Goal: Task Accomplishment & Management: Complete application form

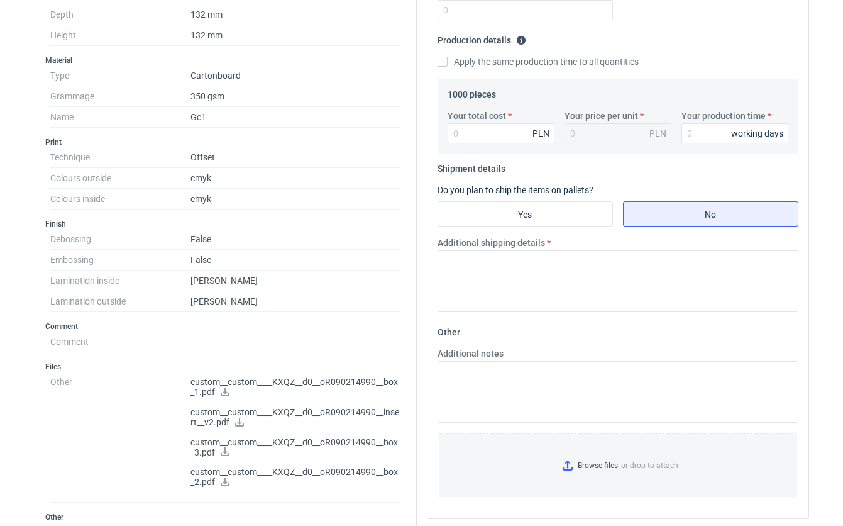
scroll to position [360, 0]
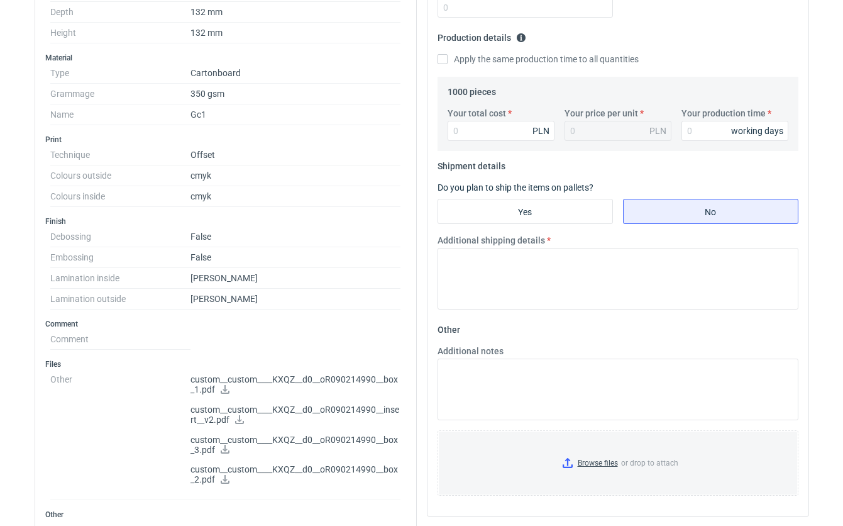
click at [294, 382] on p "custom__custom____KXQZ__d0__oR090214990__box_1.pdf" at bounding box center [295, 384] width 211 height 21
click at [198, 383] on p "custom__custom____KXQZ__d0__oR090214990__box_1.pdf" at bounding box center [295, 384] width 211 height 21
click at [226, 388] on icon at bounding box center [225, 389] width 10 height 9
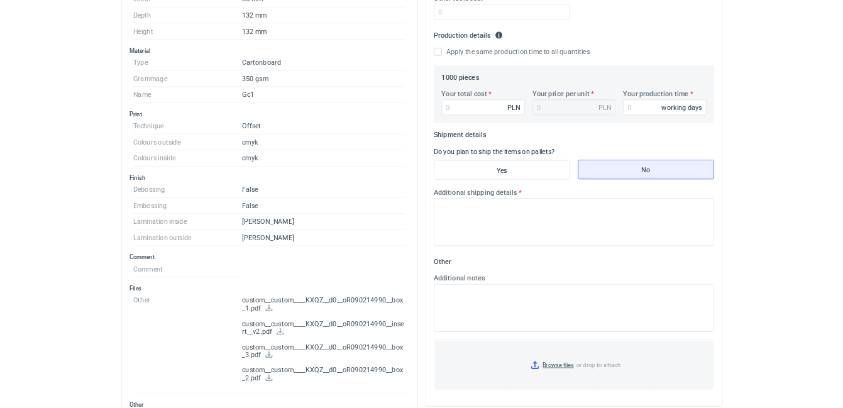
scroll to position [351, 0]
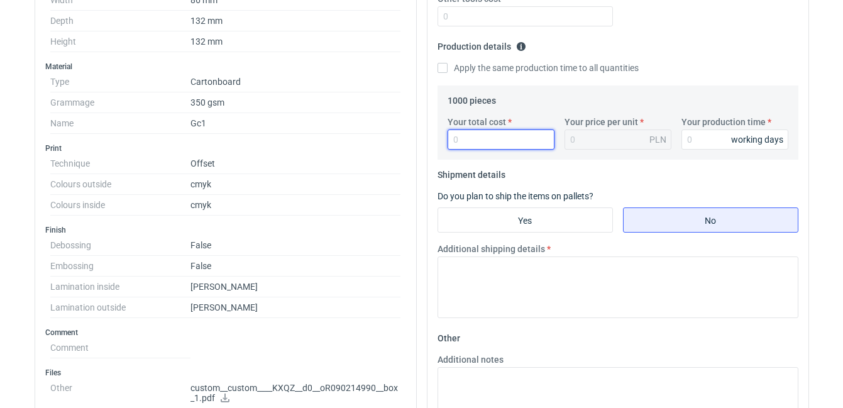
click at [479, 140] on input "Your total cost" at bounding box center [501, 140] width 107 height 20
type input "975"
type input "0.1"
type input "9750"
type input "9.75"
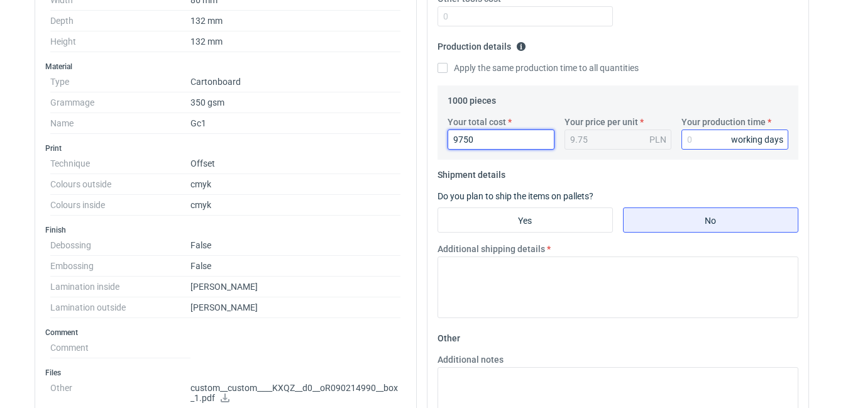
type input "9750"
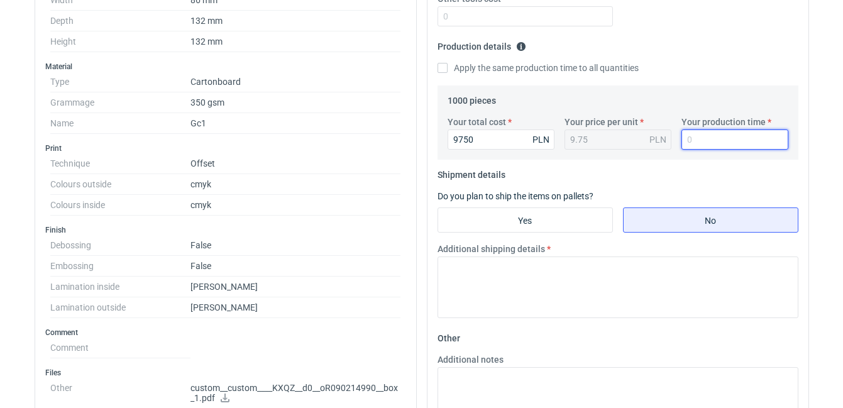
click at [712, 149] on input "Your production time" at bounding box center [734, 140] width 107 height 20
type input "15"
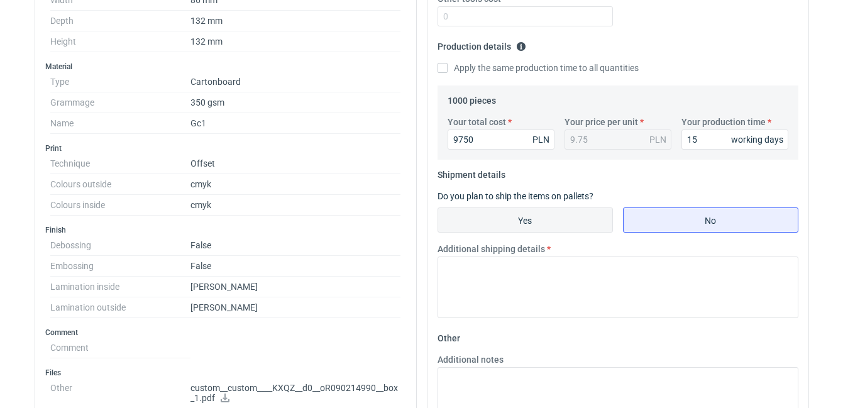
click at [580, 221] on input "Yes" at bounding box center [525, 220] width 174 height 24
radio input "true"
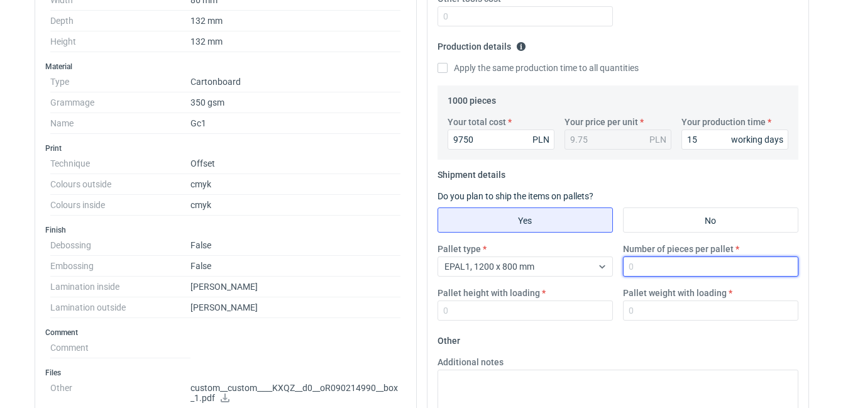
click at [638, 263] on input "Number of pieces per pallet" at bounding box center [710, 266] width 175 height 20
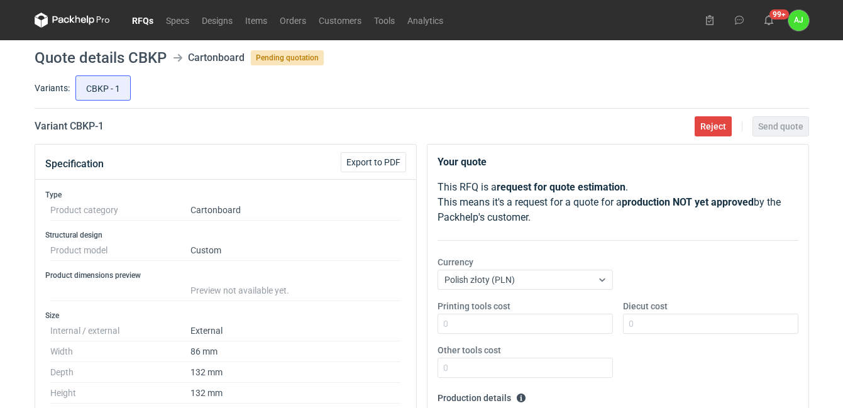
scroll to position [0, 0]
type input "1000"
click at [143, 19] on link "RFQs" at bounding box center [143, 20] width 34 height 15
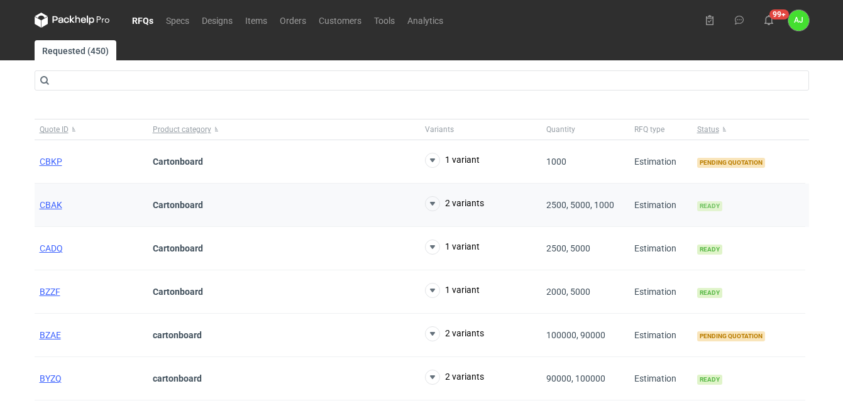
click at [708, 204] on span "Ready" at bounding box center [709, 206] width 25 height 10
click at [436, 204] on icon at bounding box center [432, 203] width 15 height 15
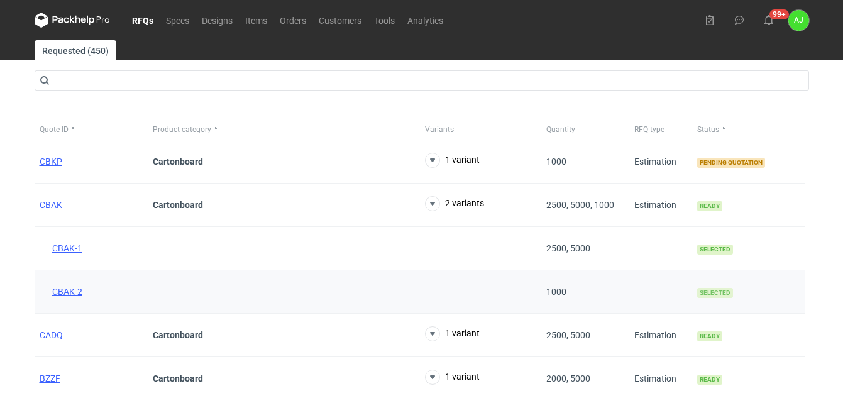
click at [709, 290] on span "Selected" at bounding box center [715, 293] width 36 height 10
click at [66, 291] on span "CBAK-2" at bounding box center [67, 292] width 30 height 10
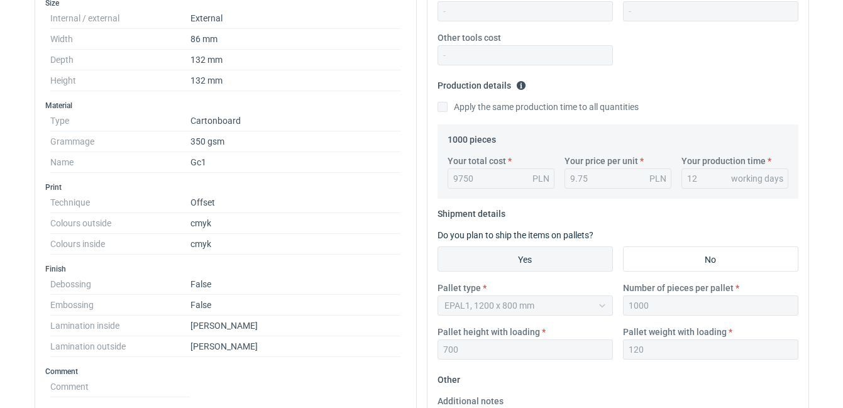
scroll to position [312, 0]
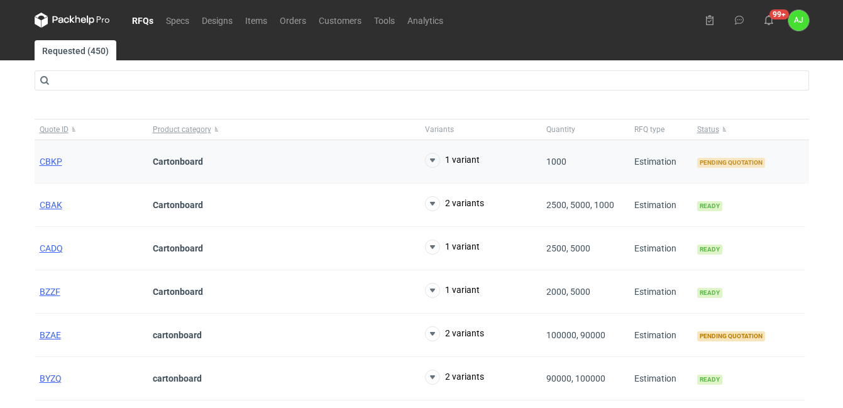
click at [735, 163] on span "Pending quotation" at bounding box center [731, 163] width 68 height 10
click at [53, 161] on span "CBKP" at bounding box center [51, 162] width 23 height 10
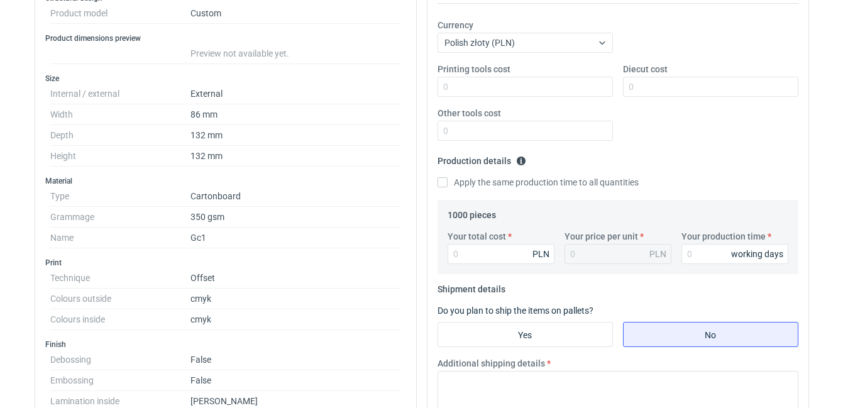
scroll to position [242, 0]
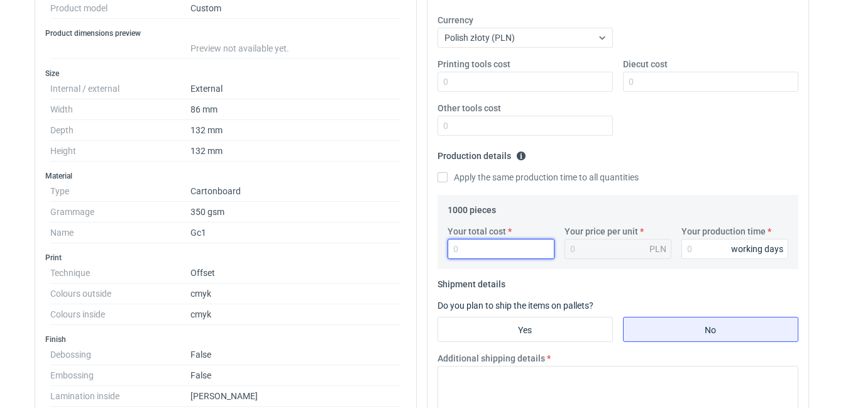
click at [477, 246] on input "Your total cost" at bounding box center [501, 249] width 107 height 20
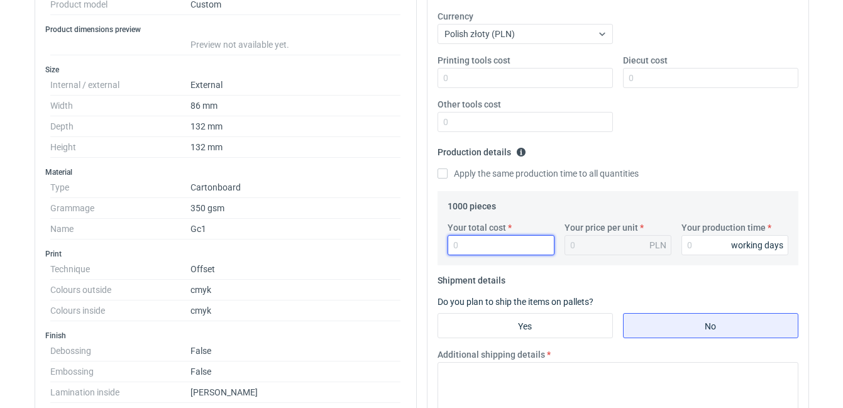
type input "9"
type input "0.01"
type input "97"
type input "0.1"
type input "975"
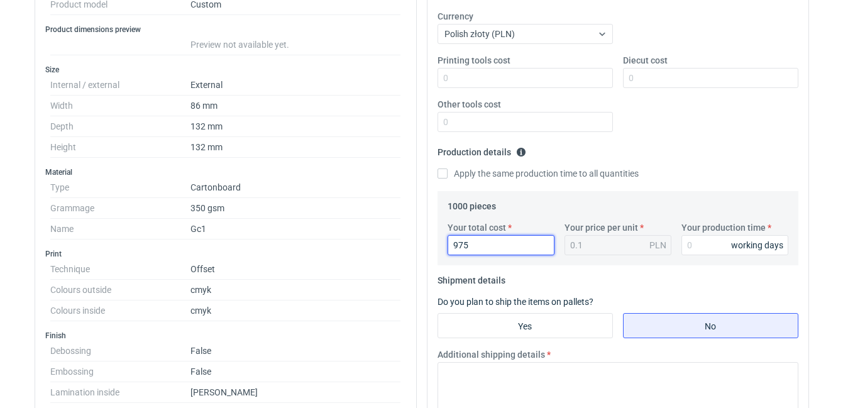
type input "0.98"
type input "9750"
type input "9.75"
type input "9750"
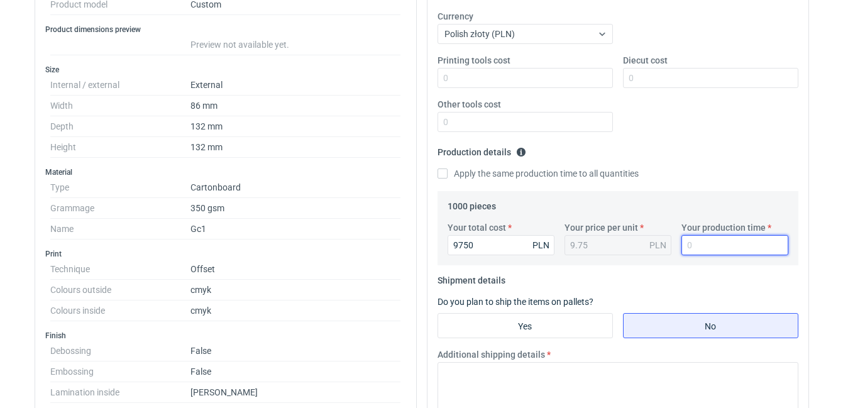
click at [697, 247] on input "Your production time" at bounding box center [734, 245] width 107 height 20
type input "15"
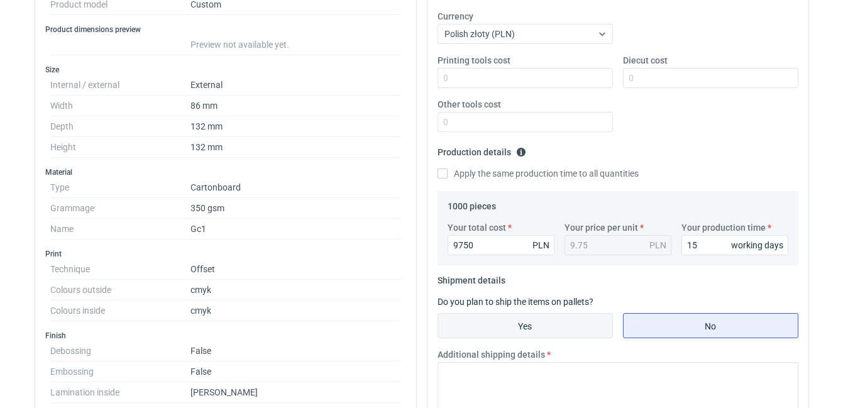
click at [564, 322] on input "Yes" at bounding box center [525, 326] width 174 height 24
radio input "true"
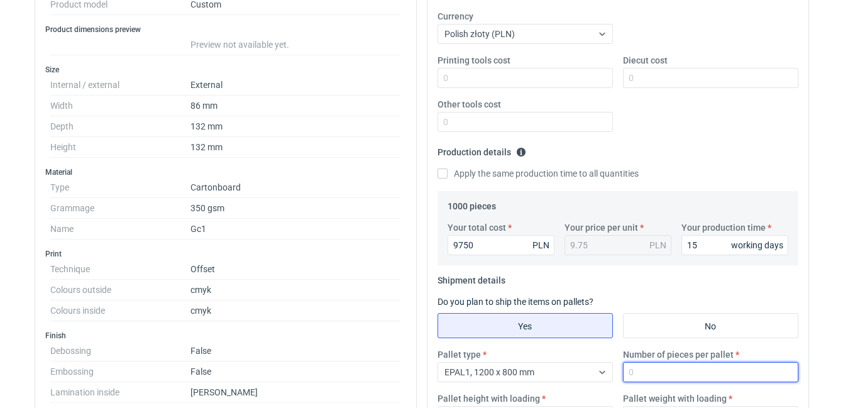
click at [649, 368] on input "Number of pieces per pallet" at bounding box center [710, 372] width 175 height 20
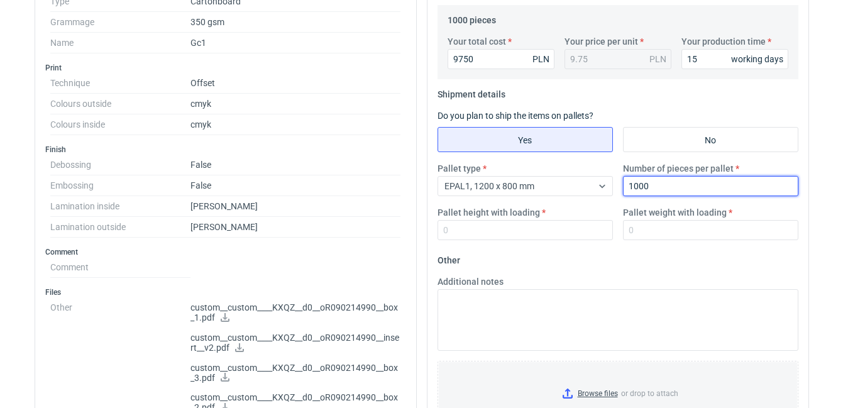
scroll to position [446, 0]
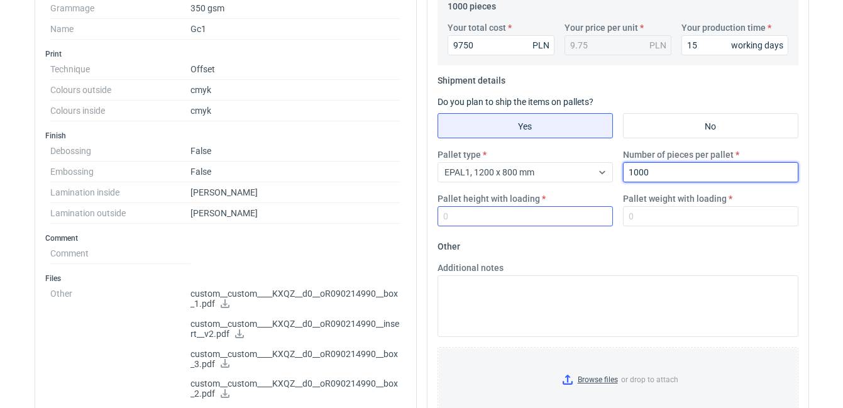
type input "1000"
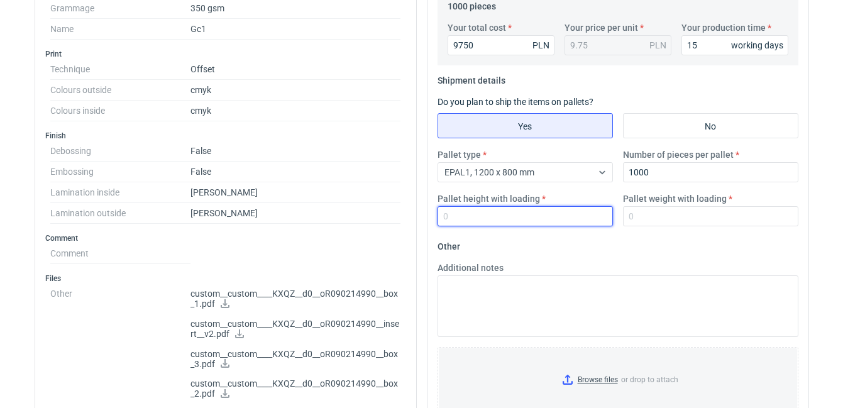
click at [456, 215] on input "Pallet height with loading" at bounding box center [525, 216] width 175 height 20
type input "700"
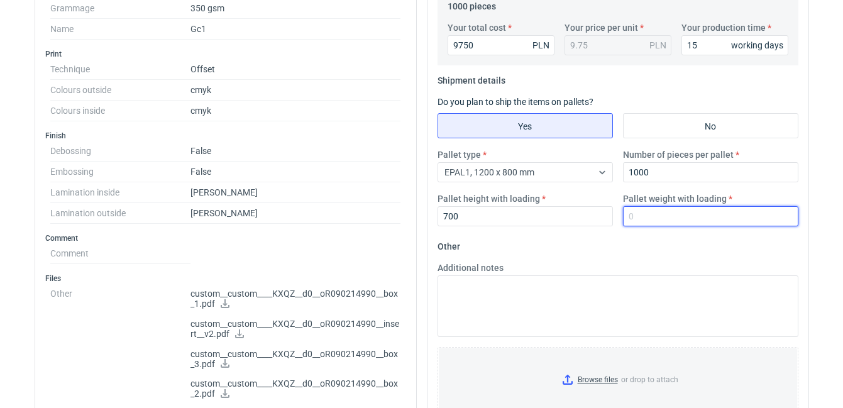
click at [675, 221] on input "Pallet weight with loading" at bounding box center [710, 216] width 175 height 20
type input "120"
click at [592, 243] on fieldset "Other Additional notes Browse files or drop to attach" at bounding box center [618, 329] width 361 height 186
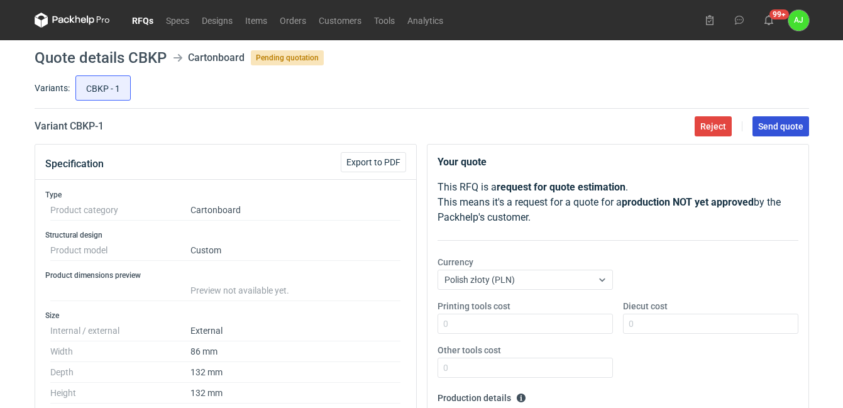
scroll to position [0, 0]
click at [781, 122] on span "Send quote" at bounding box center [780, 126] width 45 height 9
